Goal: Task Accomplishment & Management: Complete application form

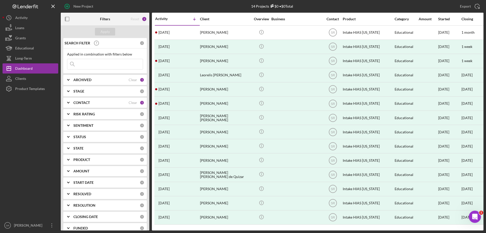
click at [97, 80] on div "ARCHIVED" at bounding box center [100, 80] width 55 height 4
click at [97, 79] on div "ARCHIVED" at bounding box center [100, 80] width 55 height 4
click at [24, 29] on div "Loans" at bounding box center [19, 28] width 9 height 11
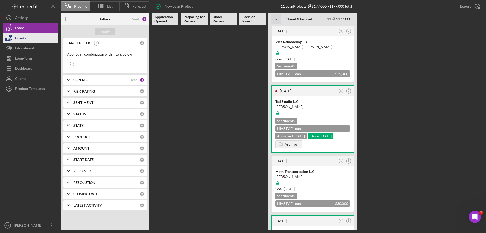
click at [49, 37] on button "Grants" at bounding box center [31, 38] width 56 height 10
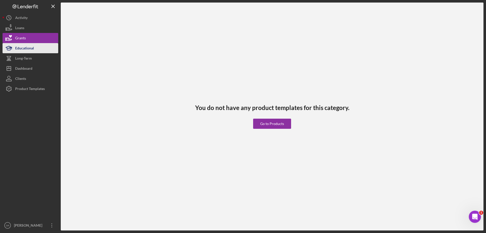
click at [42, 48] on button "Educational" at bounding box center [31, 48] width 56 height 10
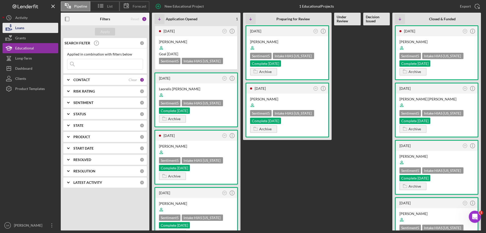
click at [35, 28] on button "Loans" at bounding box center [31, 28] width 56 height 10
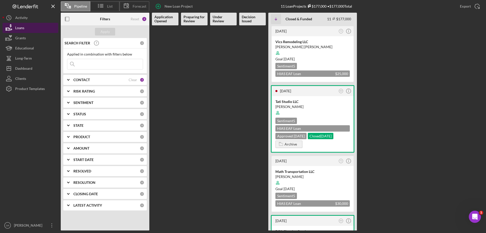
click at [39, 27] on button "Loans" at bounding box center [31, 28] width 56 height 10
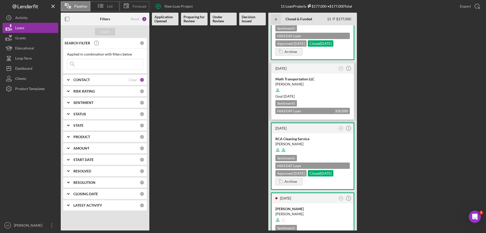
scroll to position [101, 0]
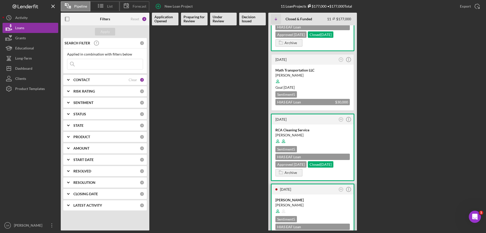
click at [322, 204] on div "[PERSON_NAME]" at bounding box center [312, 204] width 74 height 5
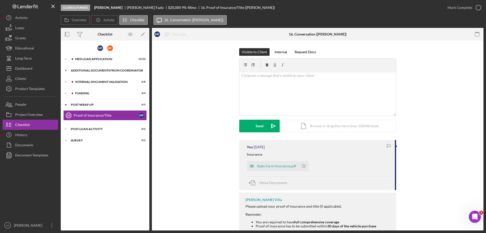
click at [68, 70] on icon "Icon/Expander" at bounding box center [66, 70] width 10 height 10
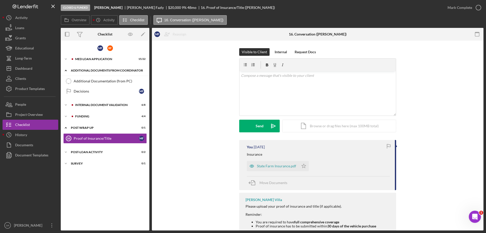
click at [68, 69] on icon "Icon/Expander" at bounding box center [66, 70] width 10 height 10
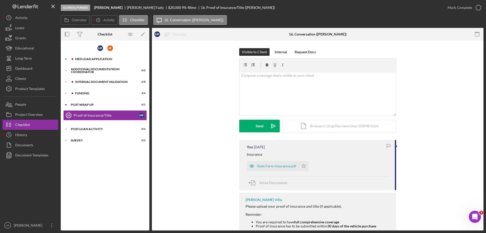
click at [66, 57] on icon "Icon/Expander" at bounding box center [66, 59] width 10 height 10
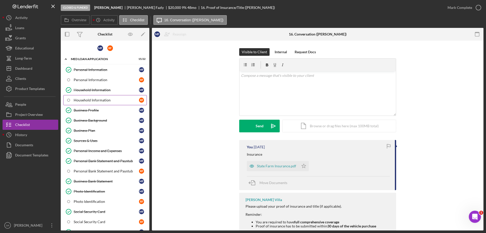
click at [125, 102] on div "Household Information" at bounding box center [106, 100] width 65 height 4
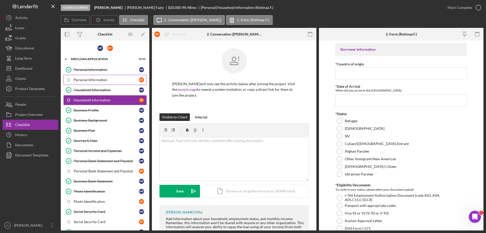
click at [131, 81] on div "Personal Information" at bounding box center [106, 80] width 65 height 4
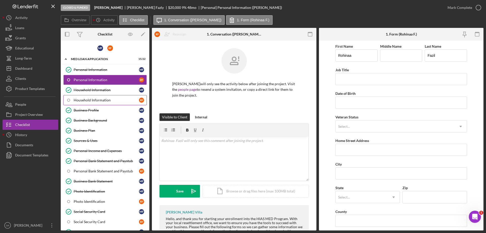
click at [122, 102] on div "Household Information" at bounding box center [106, 100] width 65 height 4
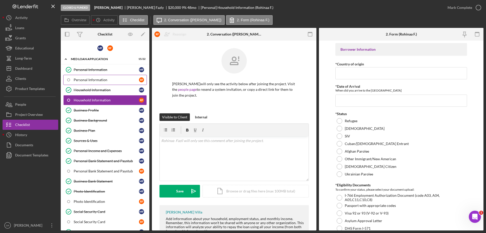
click at [121, 82] on div "Personal Information" at bounding box center [106, 80] width 65 height 4
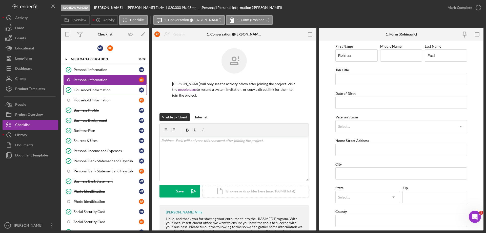
click at [117, 91] on div "Household Information" at bounding box center [106, 90] width 65 height 4
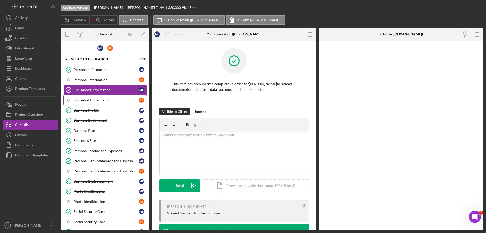
click at [112, 98] on div "Household Information" at bounding box center [106, 100] width 65 height 4
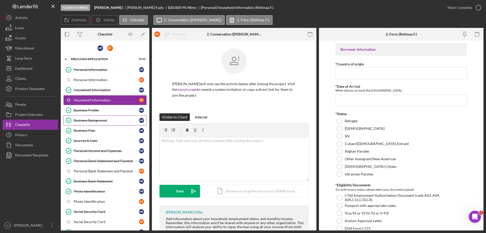
click at [106, 117] on link "Business Background Business Background M F" at bounding box center [105, 120] width 84 height 10
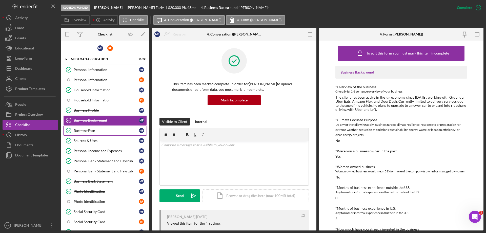
click at [97, 131] on div "Business Plan" at bounding box center [106, 130] width 65 height 4
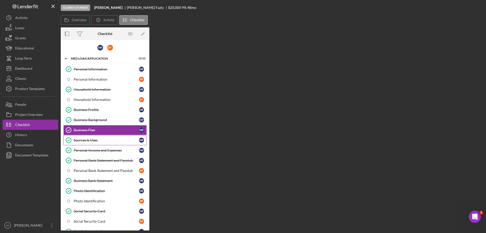
click at [97, 138] on link "Sources & Uses Sources & Uses M F" at bounding box center [105, 140] width 84 height 10
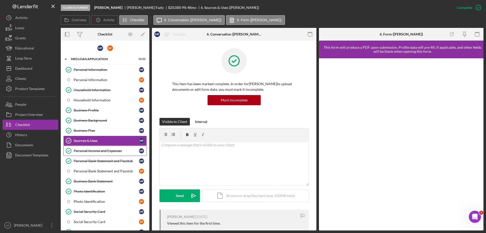
click at [75, 149] on div "Personal Income and Expenses" at bounding box center [106, 151] width 65 height 4
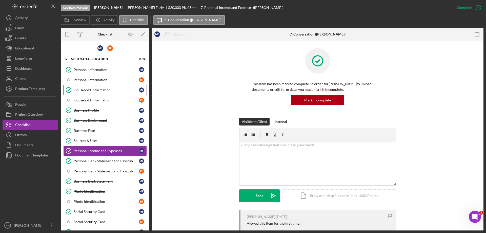
click at [116, 90] on div "Household Information" at bounding box center [106, 90] width 65 height 4
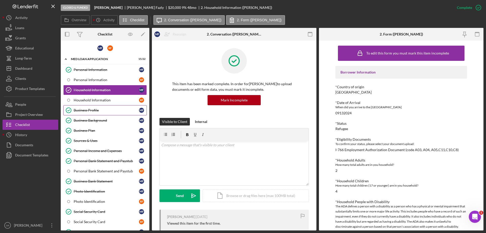
click at [106, 111] on div "Business Profile" at bounding box center [106, 110] width 65 height 4
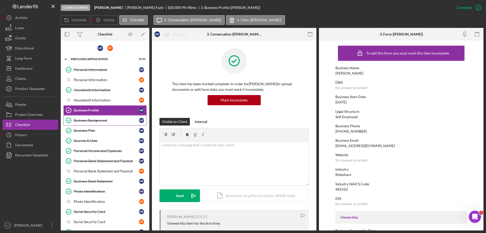
click at [104, 117] on link "Business Background Business Background M F" at bounding box center [105, 120] width 84 height 10
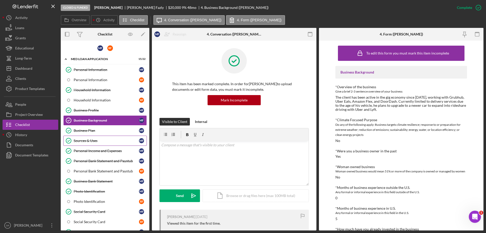
click at [104, 138] on link "Sources & Uses Sources & Uses M F" at bounding box center [105, 140] width 84 height 10
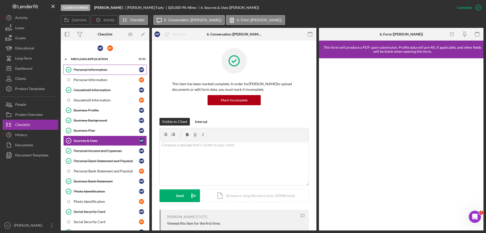
click at [118, 69] on div "Personal Information" at bounding box center [106, 70] width 65 height 4
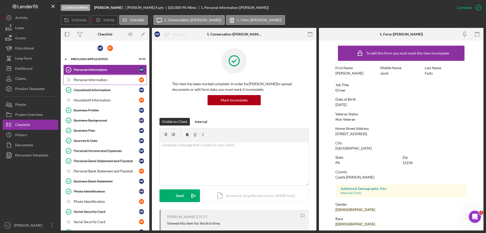
click at [121, 81] on div "Personal Information" at bounding box center [106, 80] width 65 height 4
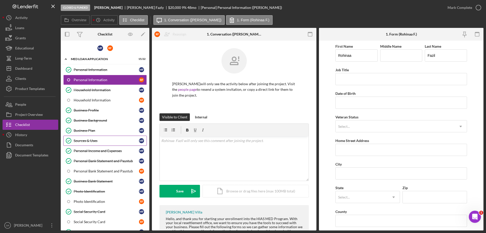
click at [112, 142] on div "Sources & Uses" at bounding box center [106, 140] width 65 height 4
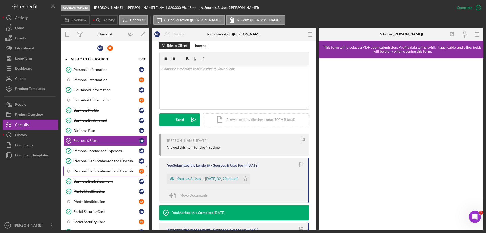
click at [99, 176] on link "Personal Bank Statement and Paystub R F" at bounding box center [105, 171] width 84 height 10
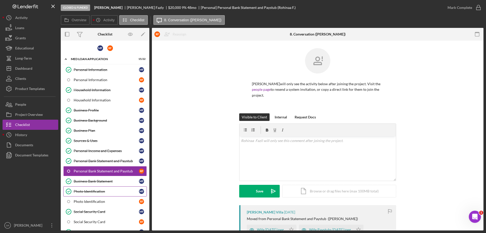
click at [89, 188] on link "Photo Identification Photo Identification M F" at bounding box center [105, 191] width 84 height 10
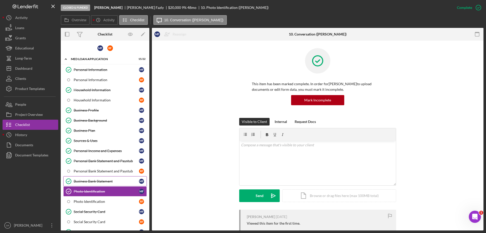
click at [90, 184] on link "Business Bank Statement Business Bank Statement M F" at bounding box center [105, 181] width 84 height 10
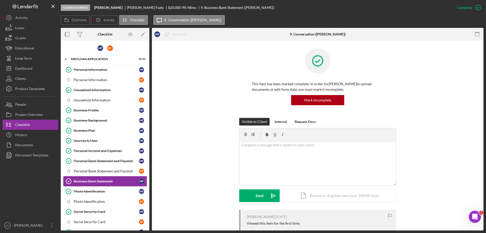
scroll to position [76, 0]
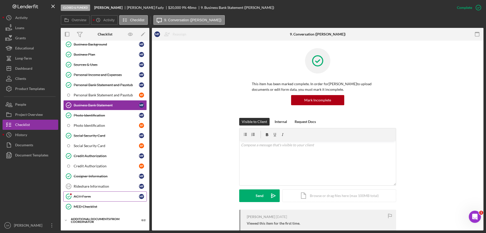
click at [89, 192] on link "ACH Form ACH Form M F" at bounding box center [105, 196] width 84 height 10
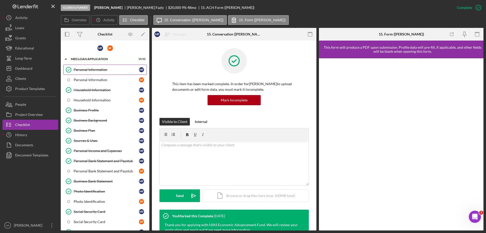
click at [102, 73] on link "Personal Information Personal Information M F" at bounding box center [105, 70] width 84 height 10
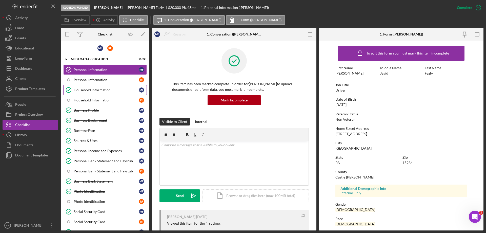
click at [75, 92] on link "Household Information Household Information M F" at bounding box center [105, 90] width 84 height 10
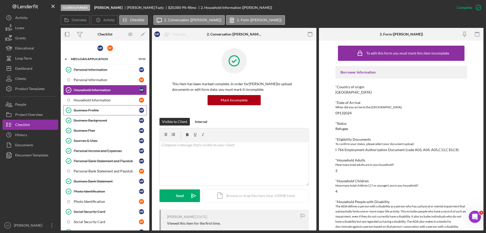
click at [71, 108] on icon "Business Profile" at bounding box center [68, 110] width 13 height 13
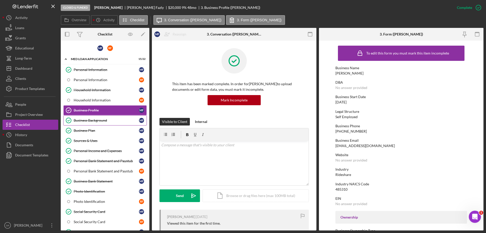
click at [74, 119] on div "Business Background" at bounding box center [106, 120] width 65 height 4
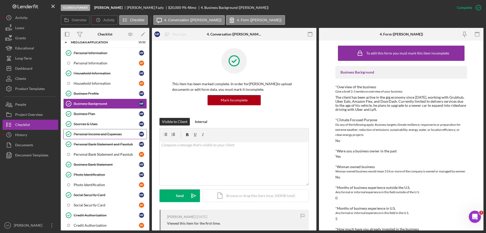
scroll to position [25, 0]
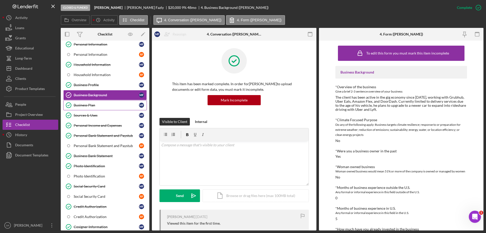
click at [93, 108] on link "Business Plan Business Plan M F" at bounding box center [105, 105] width 84 height 10
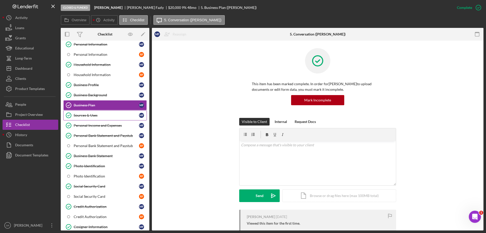
click at [90, 116] on div "Sources & Uses" at bounding box center [106, 115] width 65 height 4
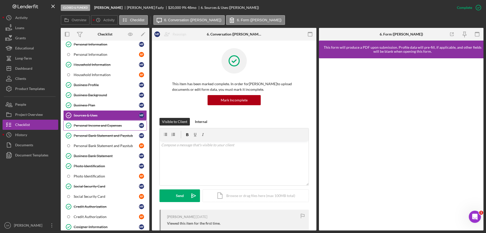
click at [94, 124] on div "Personal Income and Expenses" at bounding box center [106, 125] width 65 height 4
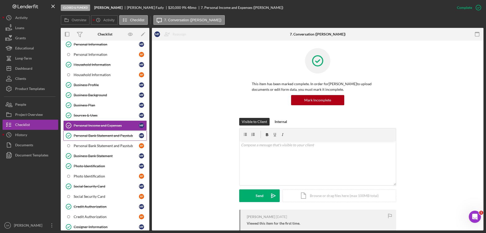
click at [92, 135] on div "Personal Bank Statement and Paystub" at bounding box center [106, 135] width 65 height 4
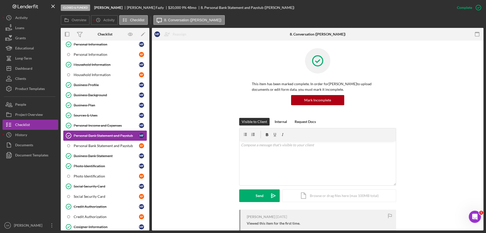
scroll to position [76, 0]
